Goal: Transaction & Acquisition: Subscribe to service/newsletter

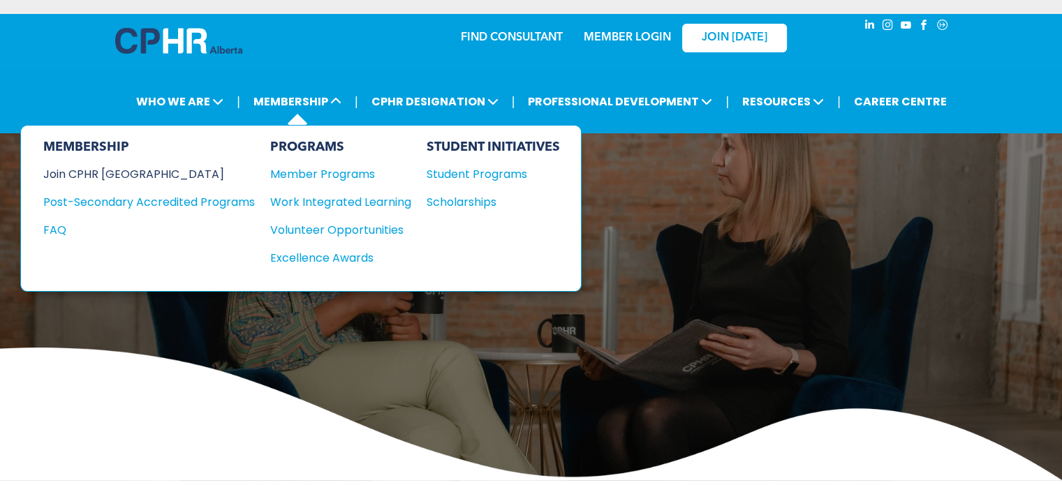
click at [60, 167] on div "Join CPHR [GEOGRAPHIC_DATA]" at bounding box center [138, 173] width 191 height 17
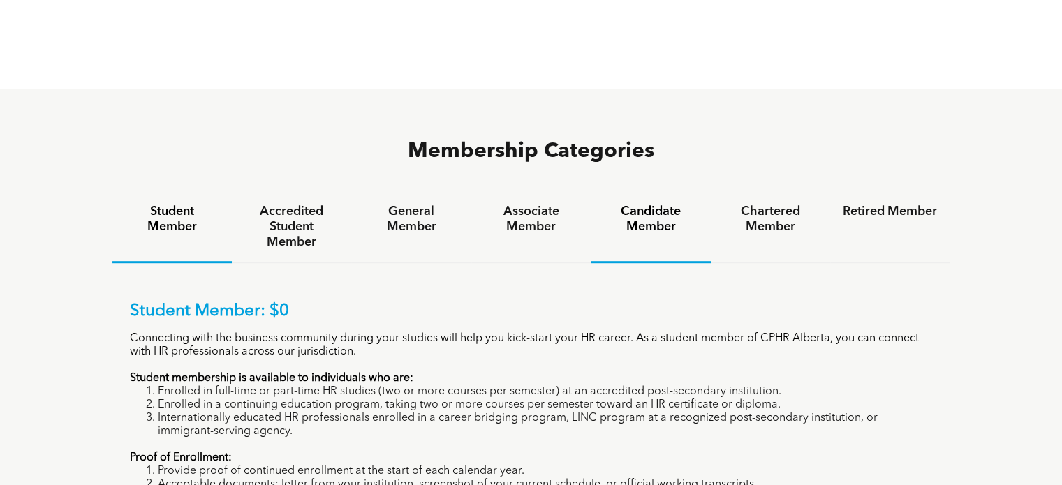
scroll to position [838, 0]
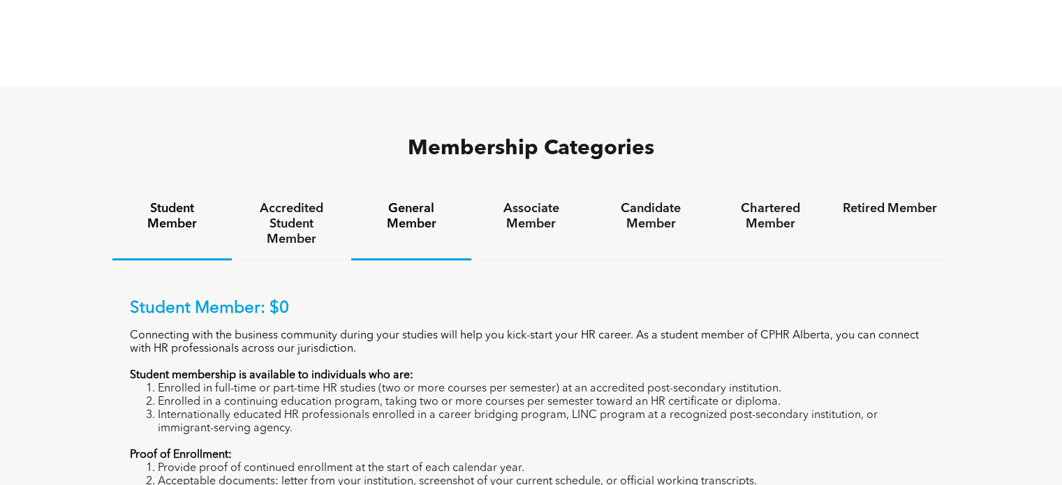
click at [415, 201] on h4 "General Member" at bounding box center [411, 216] width 94 height 31
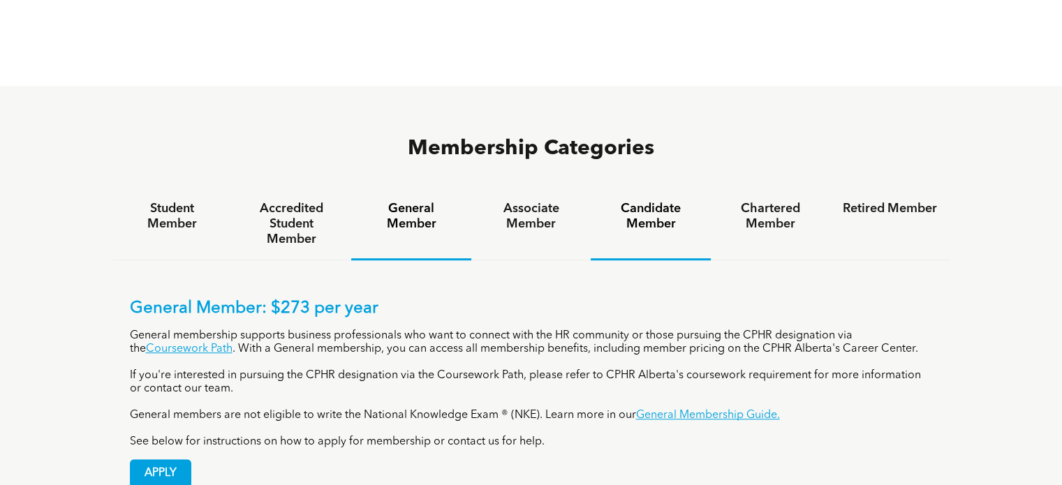
click at [647, 201] on h4 "Candidate Member" at bounding box center [650, 216] width 94 height 31
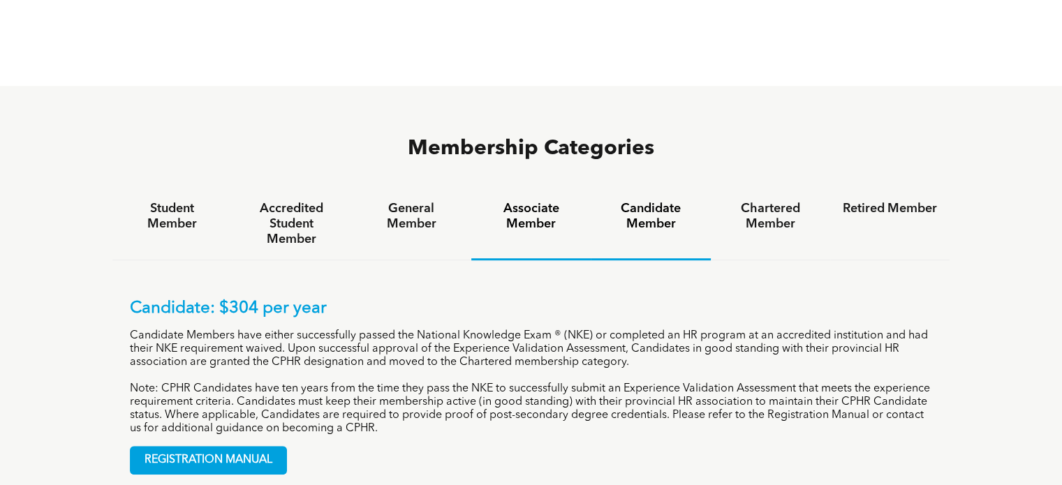
click at [522, 201] on h4 "Associate Member" at bounding box center [531, 216] width 94 height 31
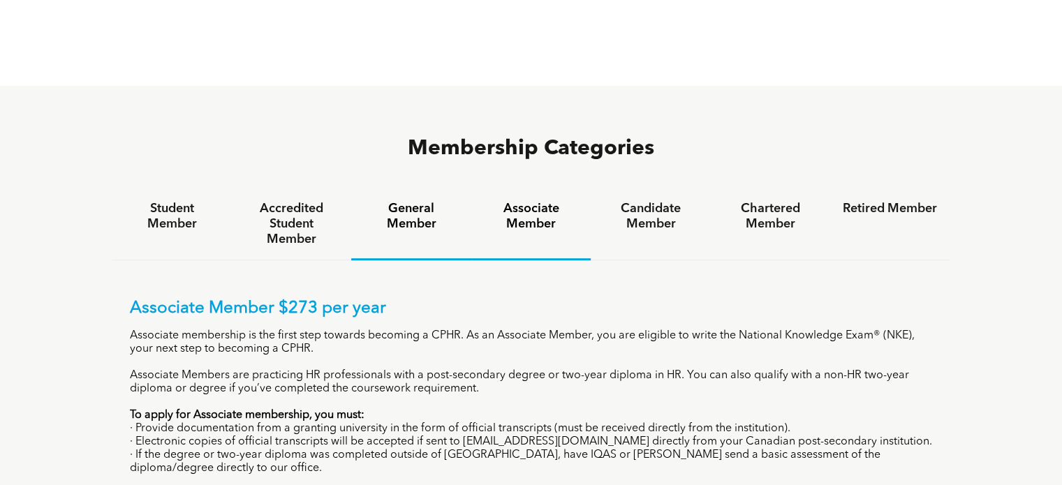
click at [399, 201] on h4 "General Member" at bounding box center [411, 216] width 94 height 31
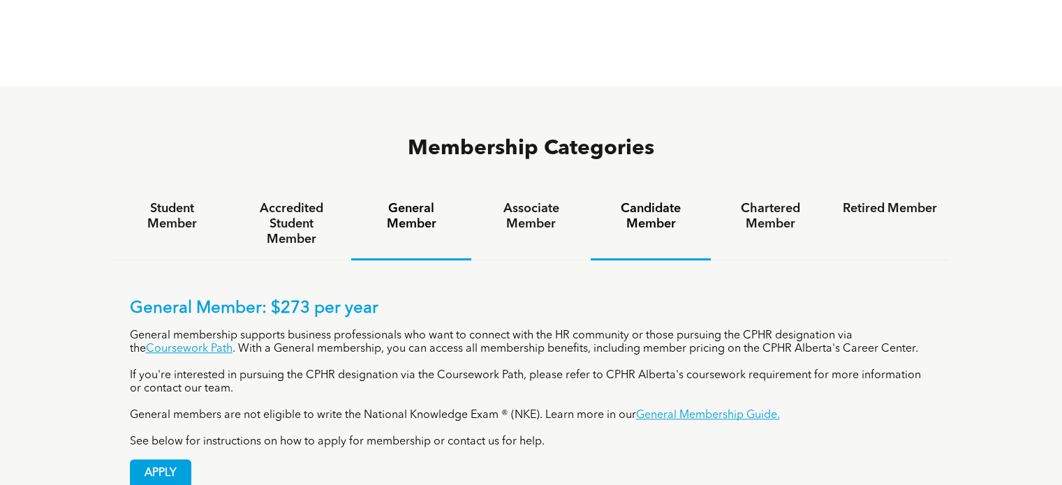
click at [637, 201] on h4 "Candidate Member" at bounding box center [650, 216] width 94 height 31
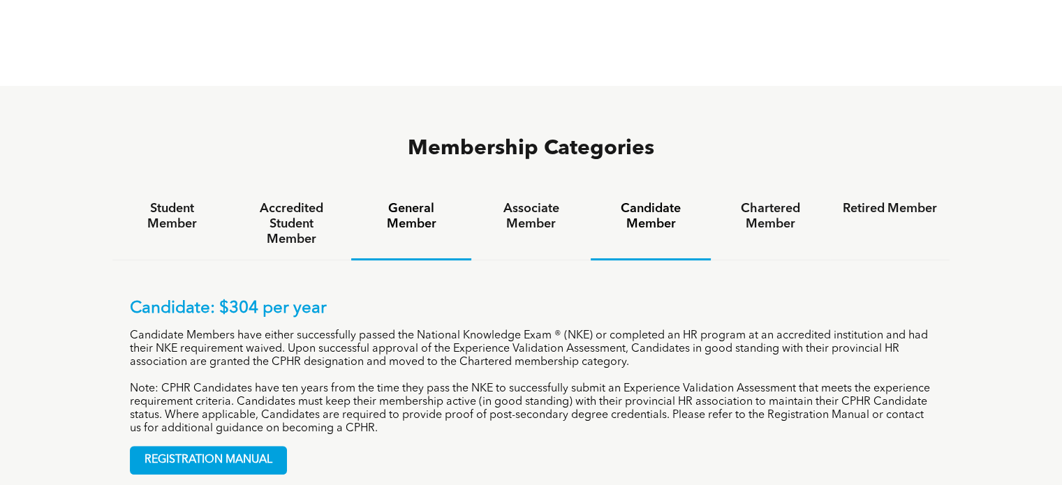
click at [405, 201] on h4 "General Member" at bounding box center [411, 216] width 94 height 31
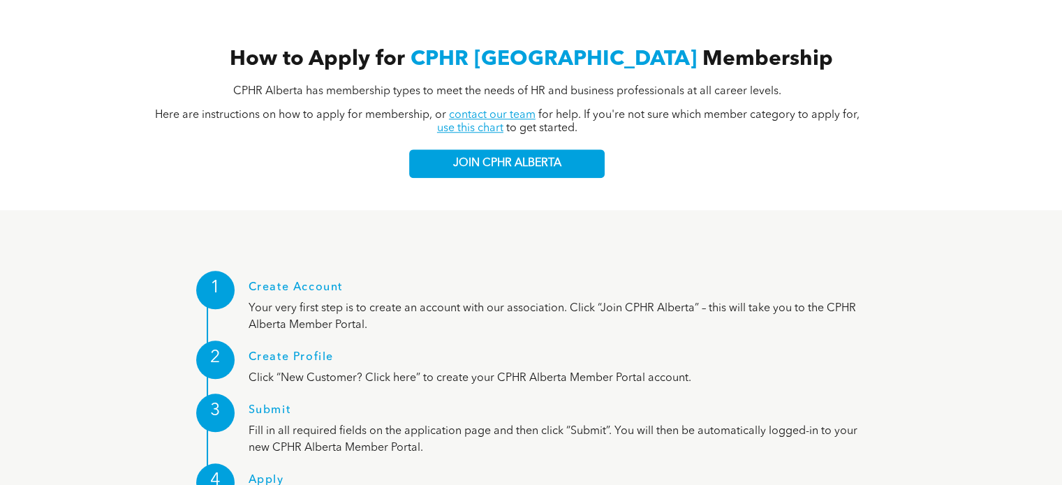
scroll to position [1466, 0]
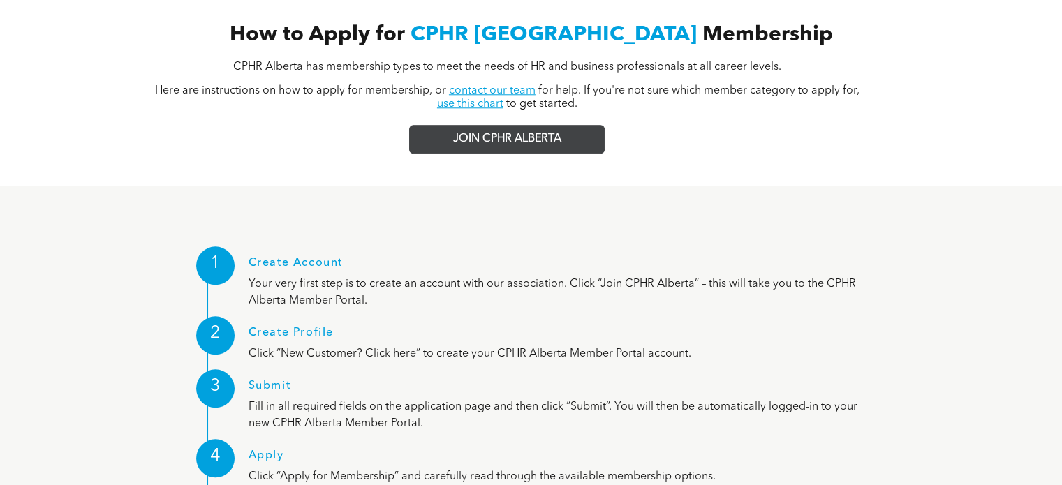
click at [469, 133] on span "JOIN CPHR ALBERTA" at bounding box center [507, 139] width 108 height 13
click at [490, 125] on link "JOIN CPHR ALBERTA" at bounding box center [506, 139] width 195 height 29
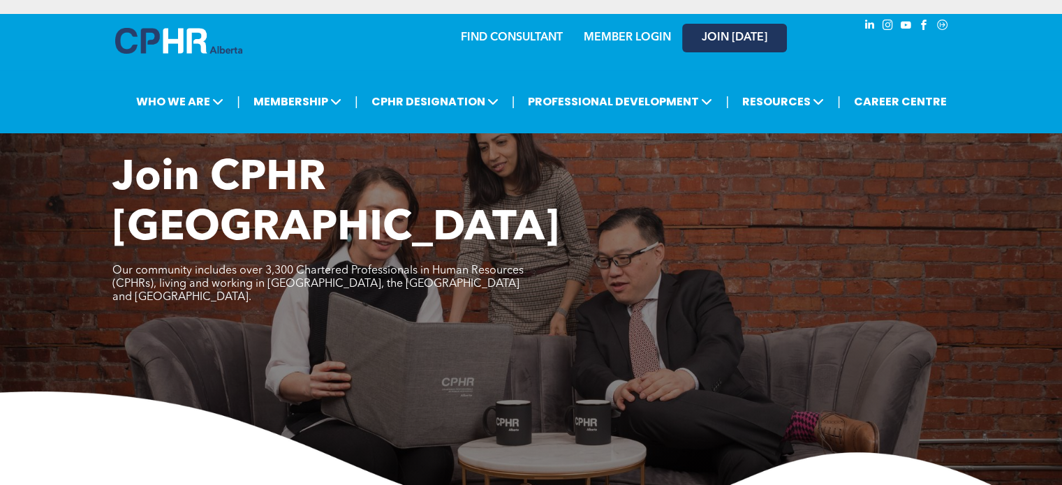
click at [746, 34] on span "JOIN [DATE]" at bounding box center [735, 37] width 66 height 13
